Goal: Navigation & Orientation: Find specific page/section

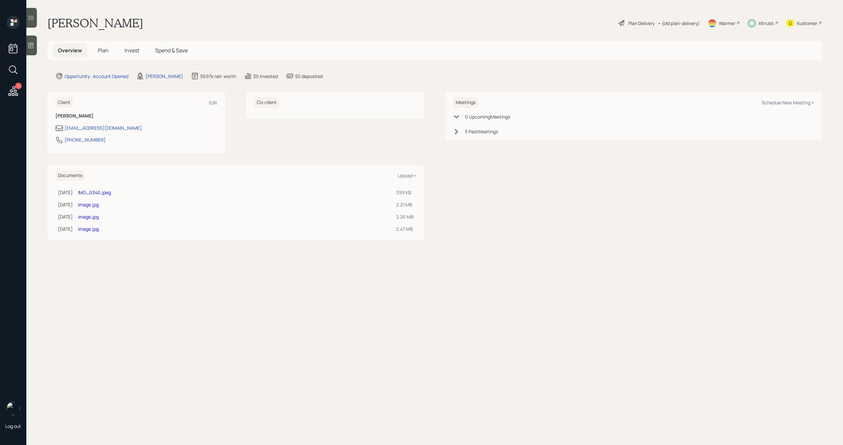
click at [99, 220] on link "image.jpg" at bounding box center [88, 217] width 21 height 6
click at [779, 103] on div "Schedule New Meeting +" at bounding box center [788, 102] width 52 height 6
select select "bffa7908-1b2a-4c79-9bb6-f0ec9aed22d3"
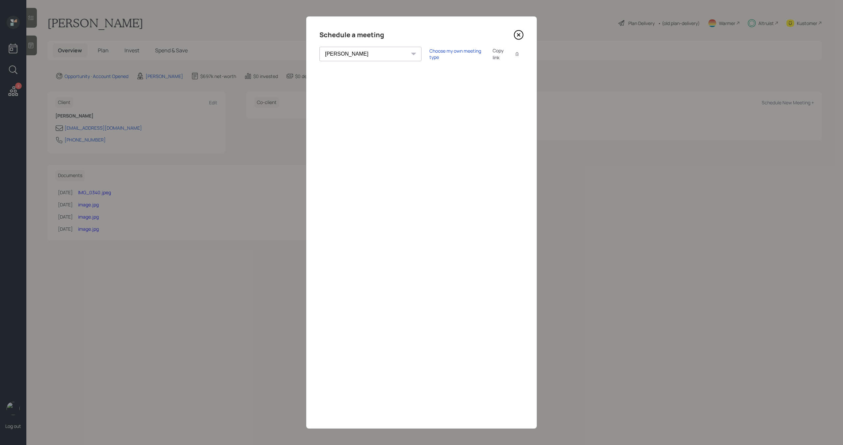
click at [522, 36] on icon at bounding box center [519, 35] width 10 height 10
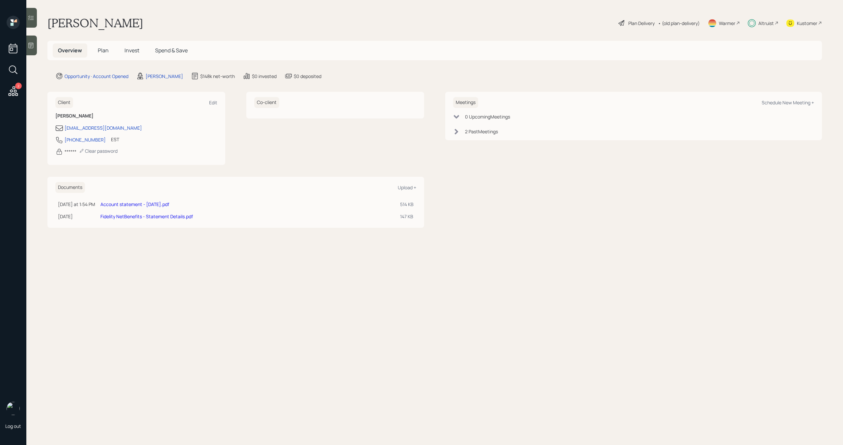
click at [153, 204] on link "Account statement - 2025-07-31.pdf" at bounding box center [134, 204] width 69 height 6
click at [102, 49] on span "Plan" at bounding box center [103, 50] width 11 height 7
